Goal: Find specific page/section: Find specific page/section

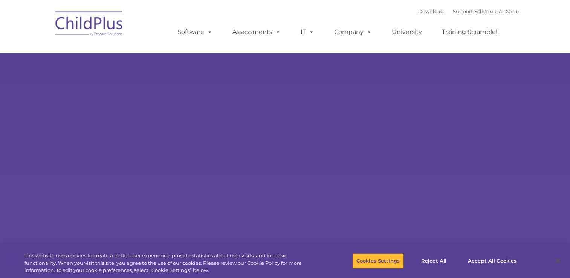
select select "MEDIUM"
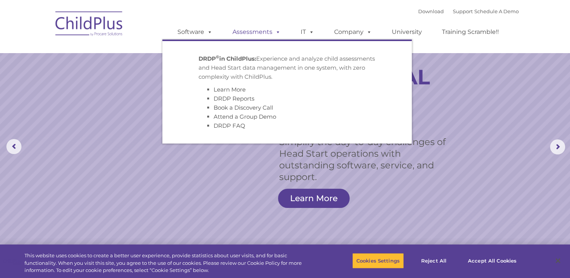
click at [250, 32] on link "Assessments" at bounding box center [256, 31] width 63 height 15
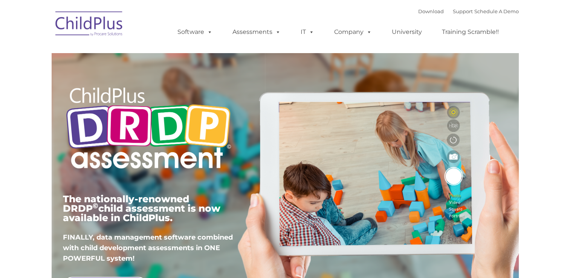
type input ""
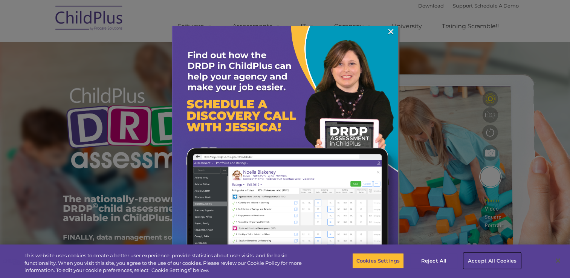
click at [481, 259] on button "Accept All Cookies" at bounding box center [492, 261] width 57 height 16
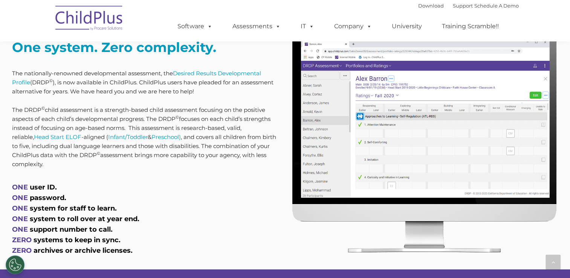
scroll to position [316, 0]
